Goal: Book appointment/travel/reservation

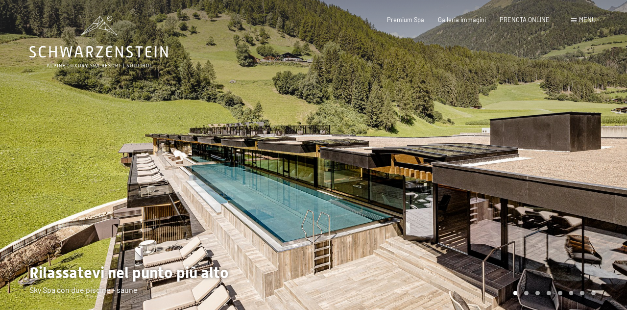
click at [526, 23] on span "PRENOTA ONLINE" at bounding box center [525, 20] width 50 height 8
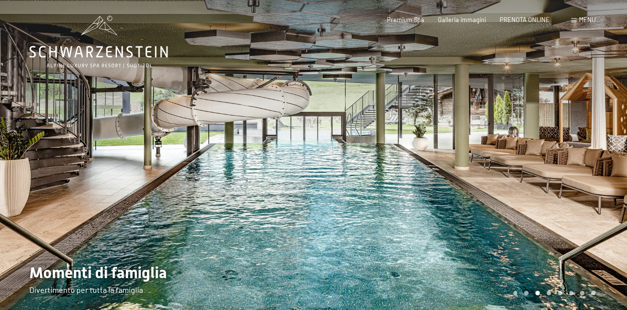
click at [583, 20] on span "Menu" at bounding box center [587, 20] width 17 height 8
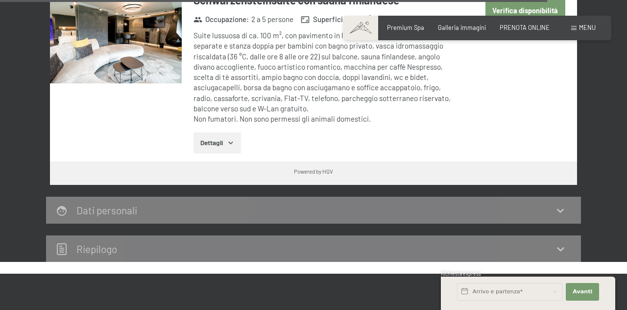
scroll to position [2929, 0]
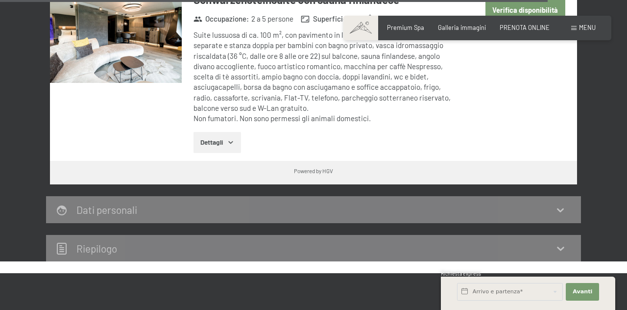
click at [570, 202] on div "Dati personali" at bounding box center [313, 209] width 515 height 14
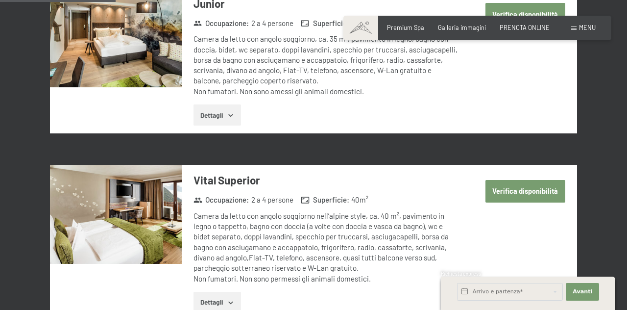
scroll to position [626, 0]
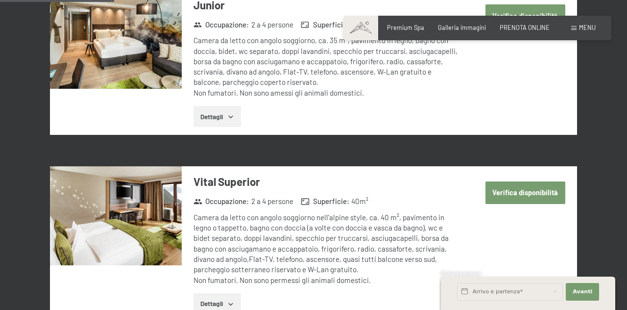
click at [201, 113] on button "Dettagli" at bounding box center [218, 117] width 48 height 22
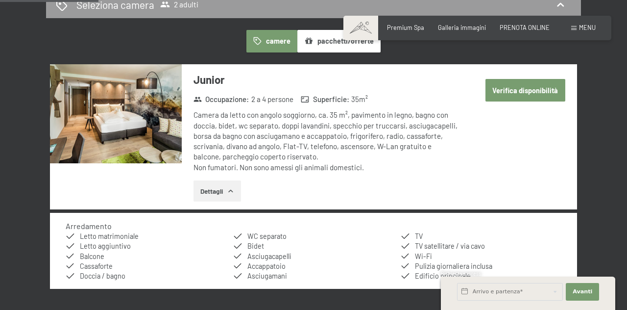
click at [514, 80] on button "Verifica disponibilità" at bounding box center [525, 90] width 80 height 23
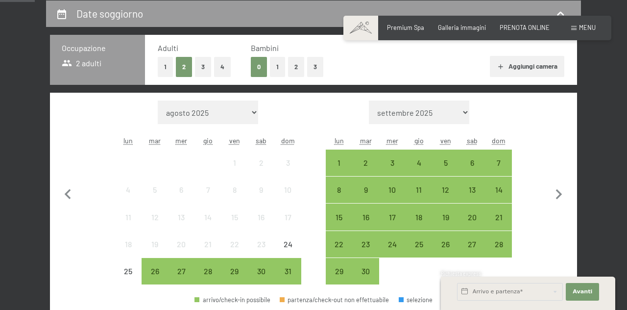
click at [561, 197] on icon "button" at bounding box center [559, 194] width 21 height 21
select select "[DATE]"
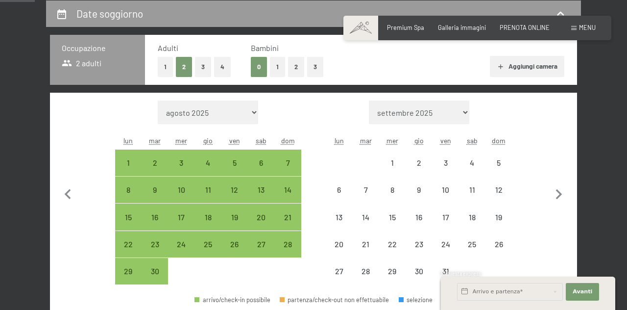
click at [563, 190] on icon "button" at bounding box center [559, 194] width 21 height 21
select select "[DATE]"
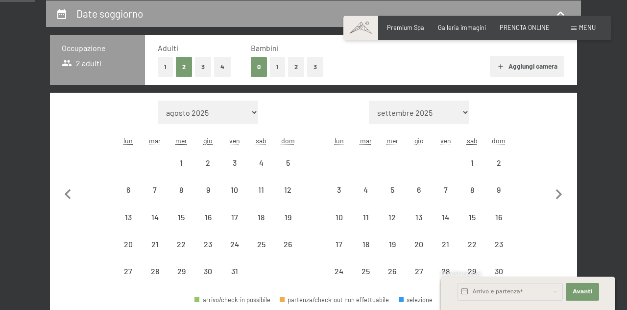
click at [565, 188] on icon "button" at bounding box center [559, 194] width 21 height 21
select select "[DATE]"
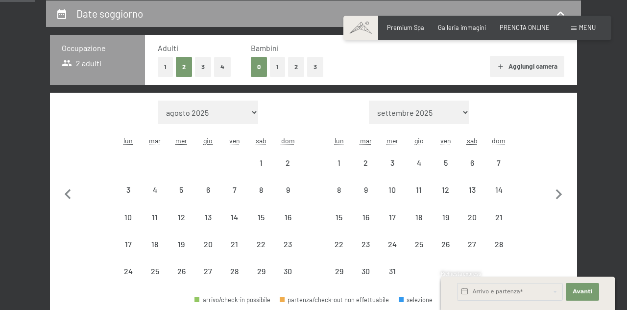
click at [564, 190] on icon "button" at bounding box center [559, 194] width 21 height 21
select select "[DATE]"
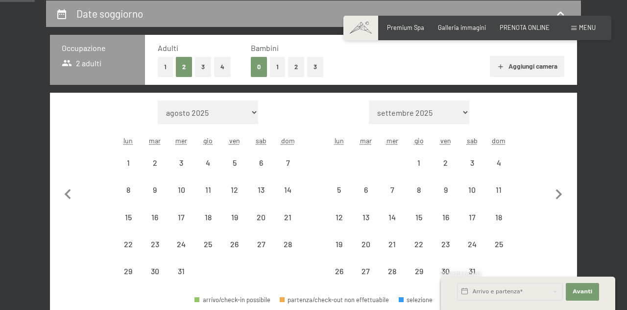
select select "[DATE]"
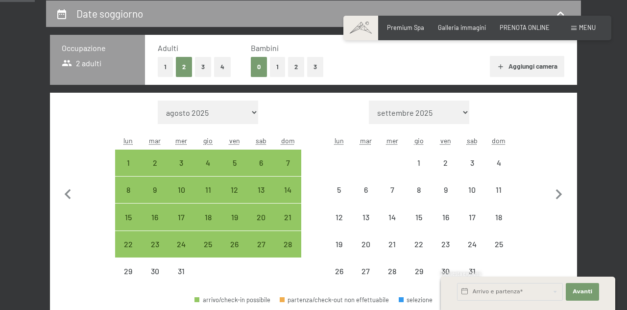
click at [564, 187] on icon "button" at bounding box center [559, 194] width 21 height 21
select select "[DATE]"
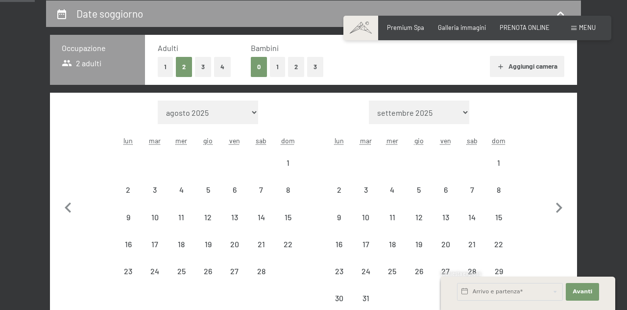
click at [567, 187] on button "button" at bounding box center [559, 205] width 21 height 211
select select "[DATE]"
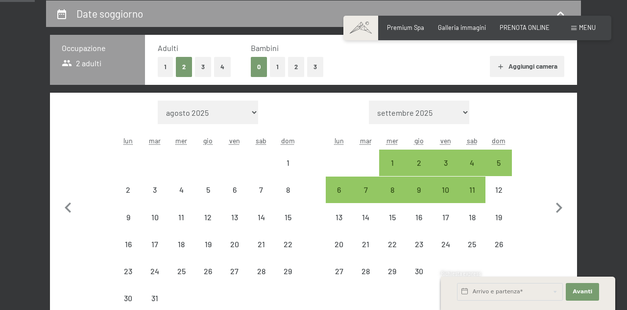
select select "[DATE]"
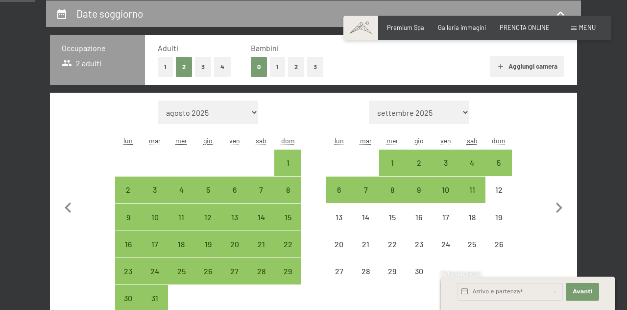
click at [417, 192] on div "9" at bounding box center [419, 198] width 24 height 24
select select "[DATE]"
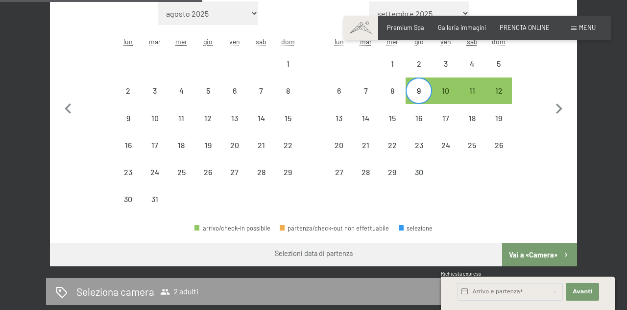
scroll to position [293, 0]
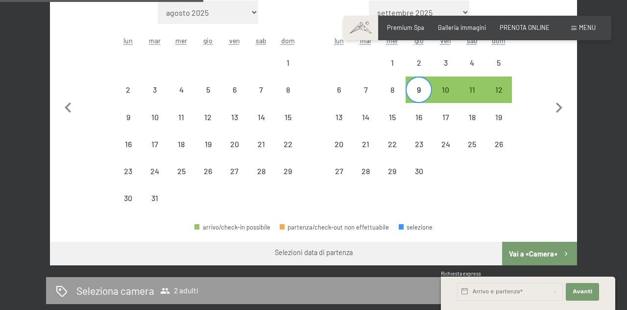
click at [554, 260] on button "Vai a «Camera»" at bounding box center [539, 254] width 75 height 24
select select "[DATE]"
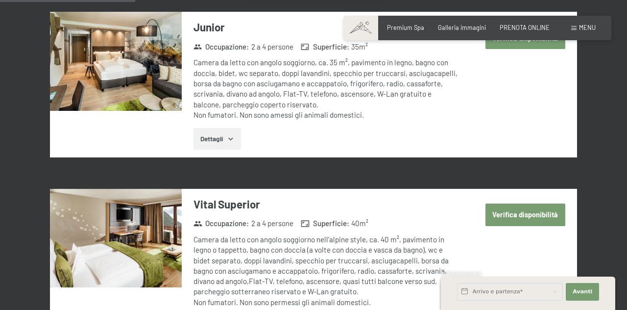
scroll to position [193, 0]
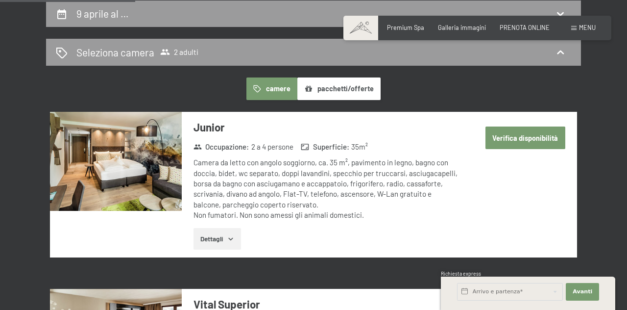
click at [528, 146] on button "Verifica disponibilità" at bounding box center [525, 137] width 80 height 23
select select "[DATE]"
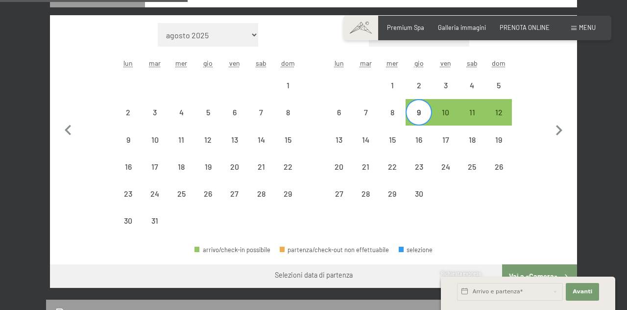
click at [543, 279] on button "Vai a «Camera»" at bounding box center [539, 276] width 75 height 24
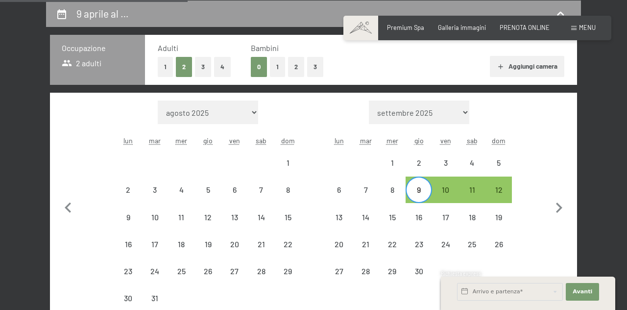
select select "[DATE]"
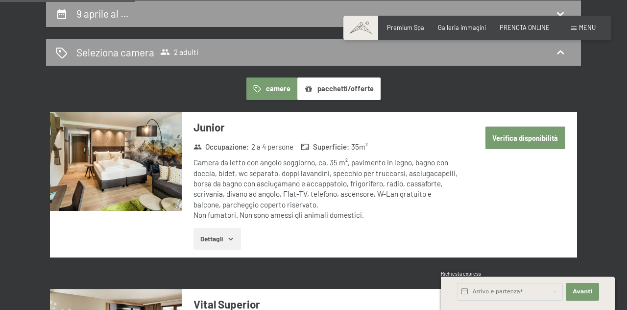
click at [541, 141] on button "Verifica disponibilità" at bounding box center [525, 137] width 80 height 23
select select "[DATE]"
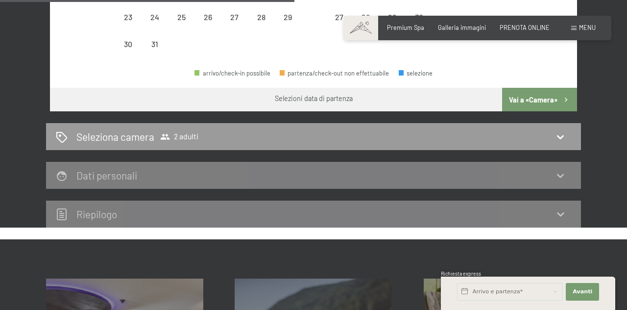
click at [564, 137] on icon at bounding box center [561, 137] width 12 height 12
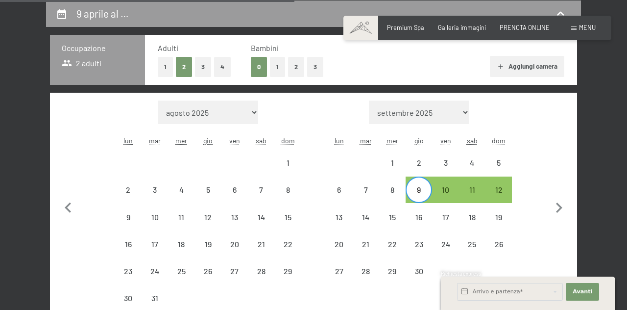
select select "[DATE]"
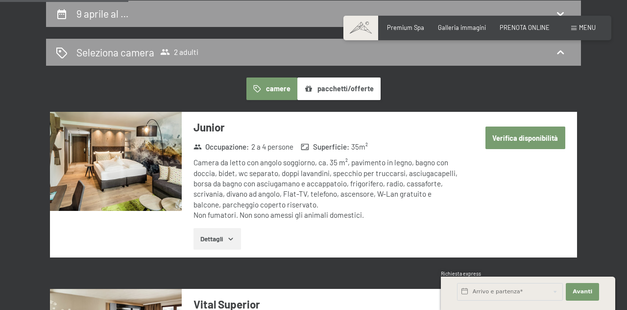
click at [350, 92] on button "pacchetti/offerte" at bounding box center [338, 88] width 83 height 23
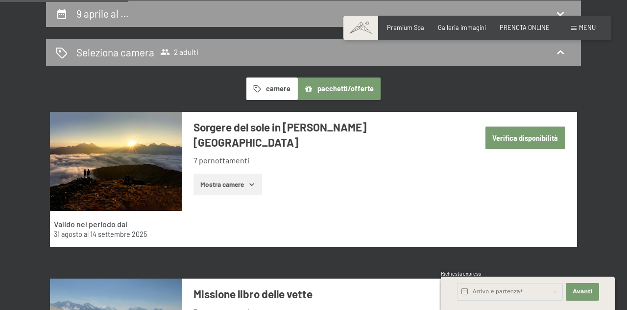
click at [270, 93] on button "camere" at bounding box center [271, 88] width 51 height 23
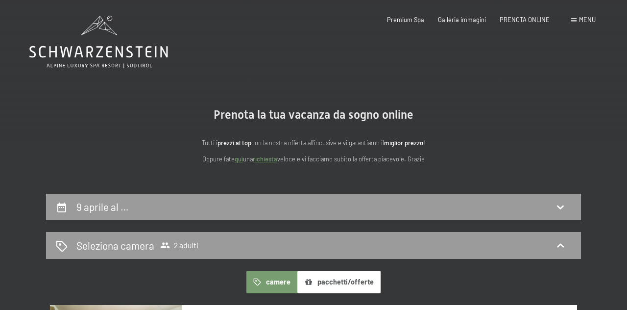
scroll to position [13, 0]
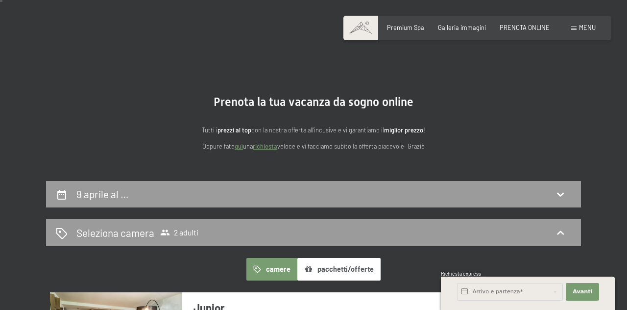
click at [558, 196] on icon at bounding box center [561, 194] width 12 height 12
select select "[DATE]"
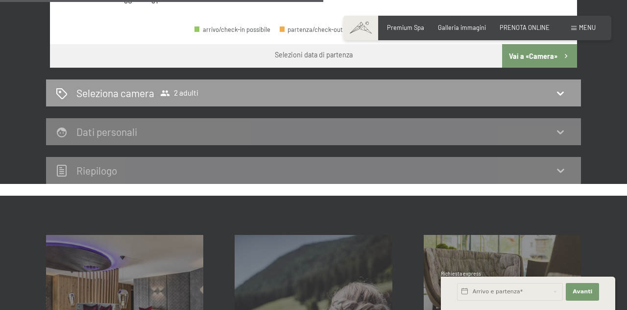
click at [559, 96] on icon at bounding box center [561, 93] width 12 height 12
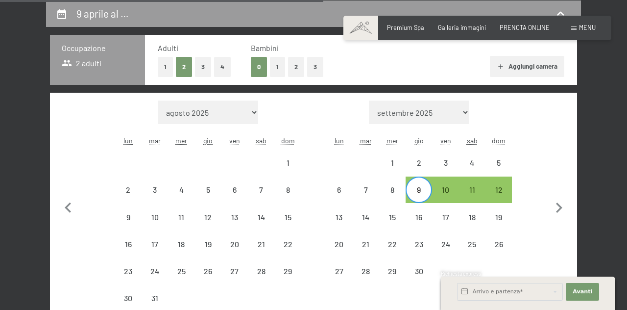
select select "[DATE]"
